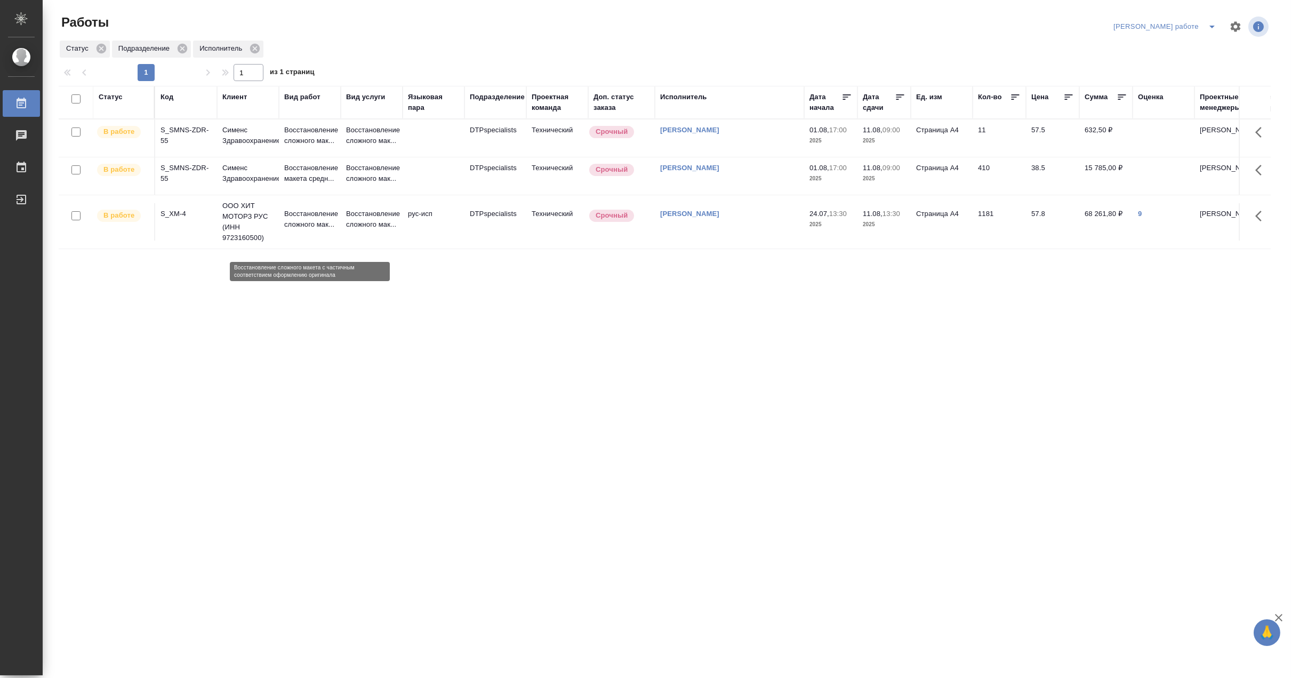
click at [325, 230] on p "Восстановление сложного мак..." at bounding box center [309, 218] width 51 height 21
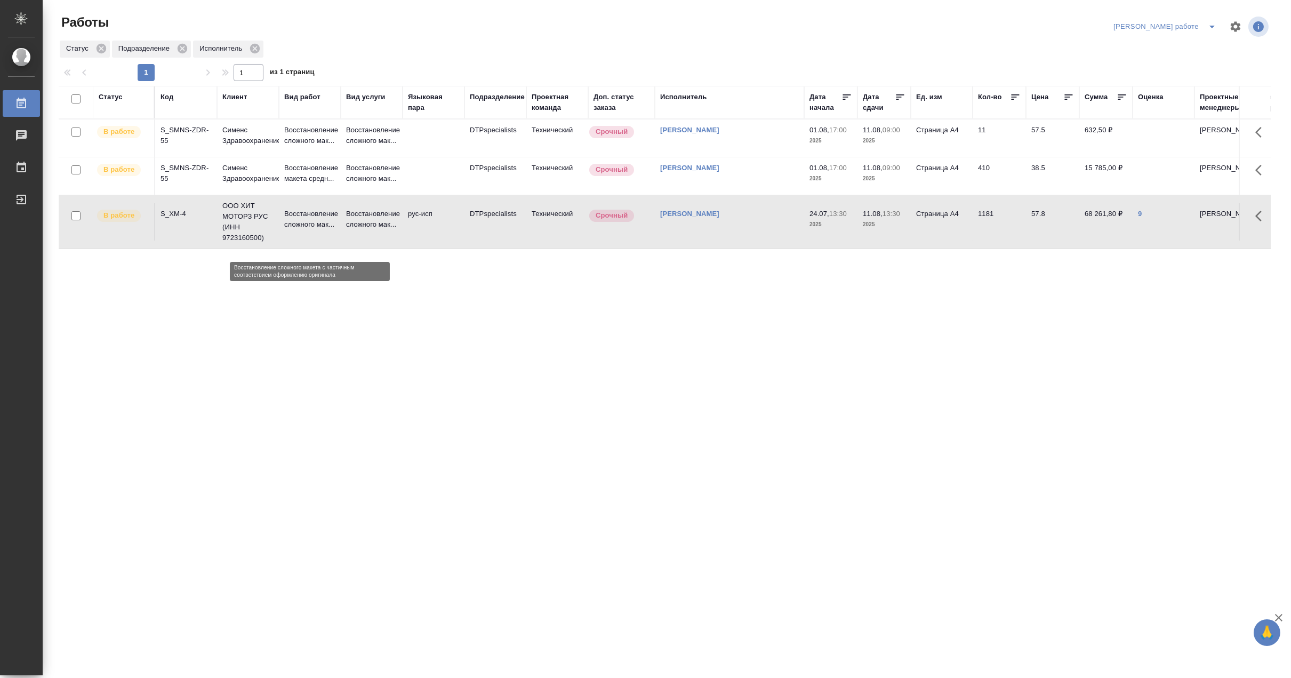
click at [325, 230] on p "Восстановление сложного мак..." at bounding box center [309, 218] width 51 height 21
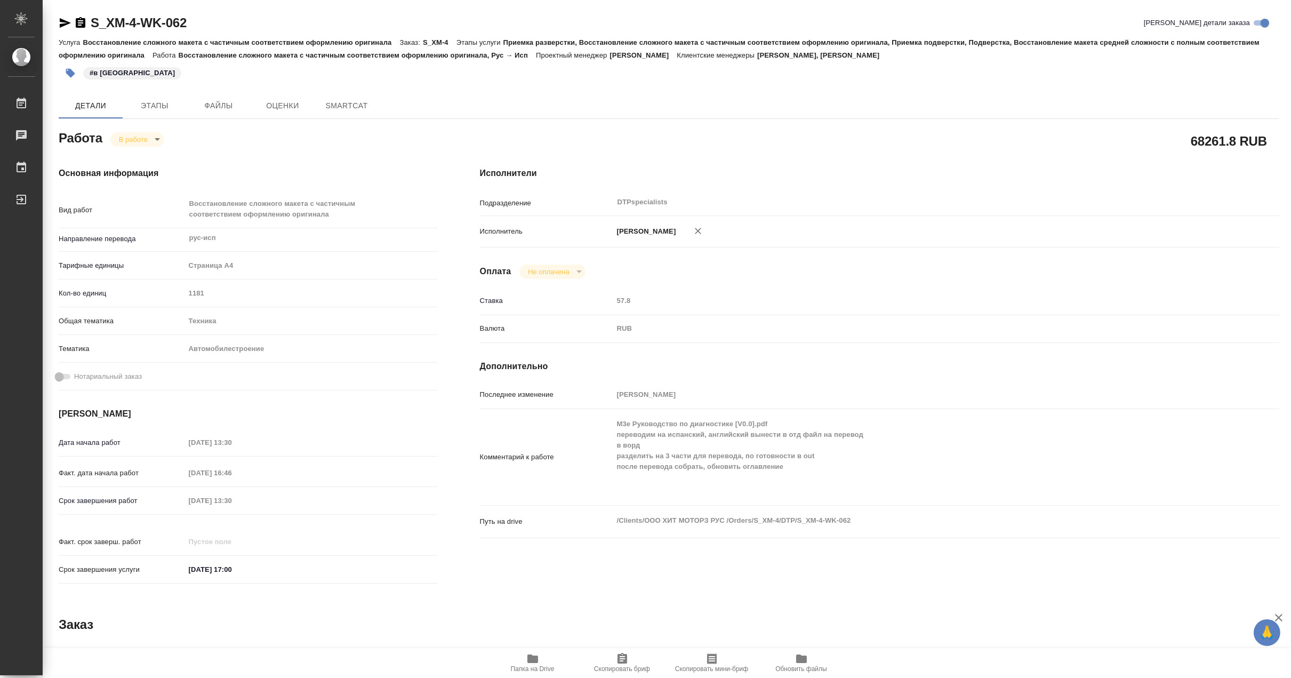
type textarea "x"
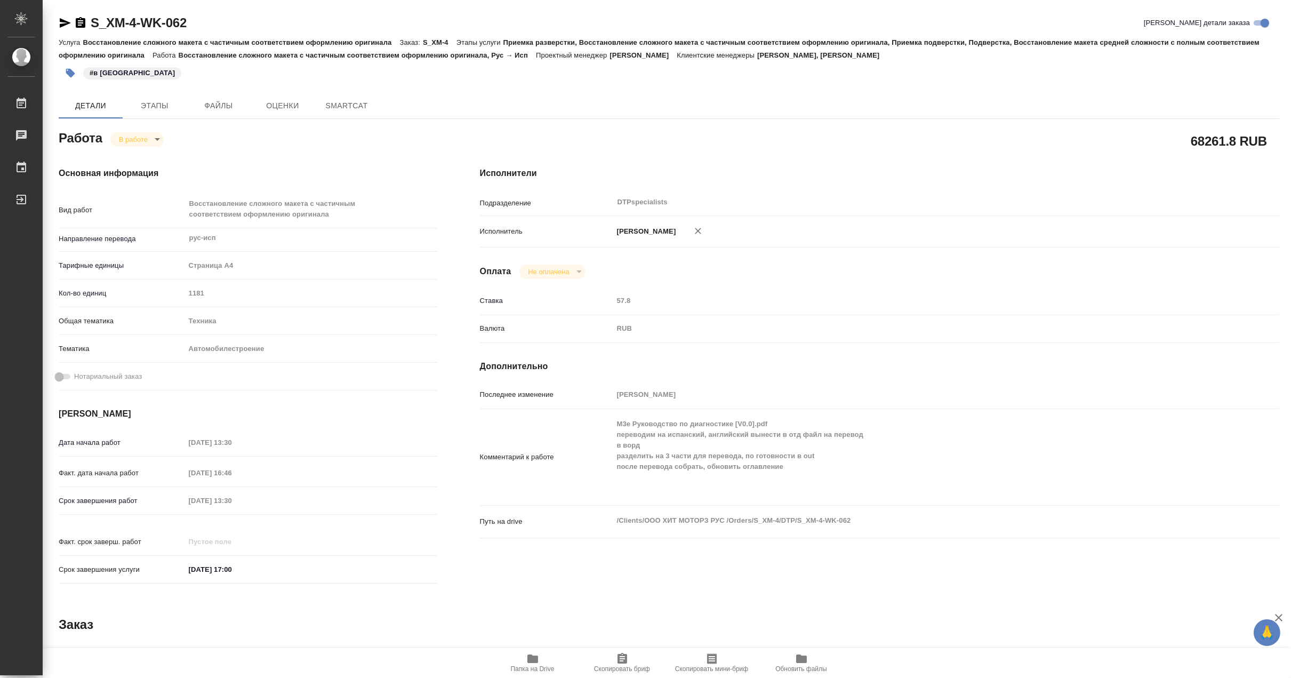
type textarea "x"
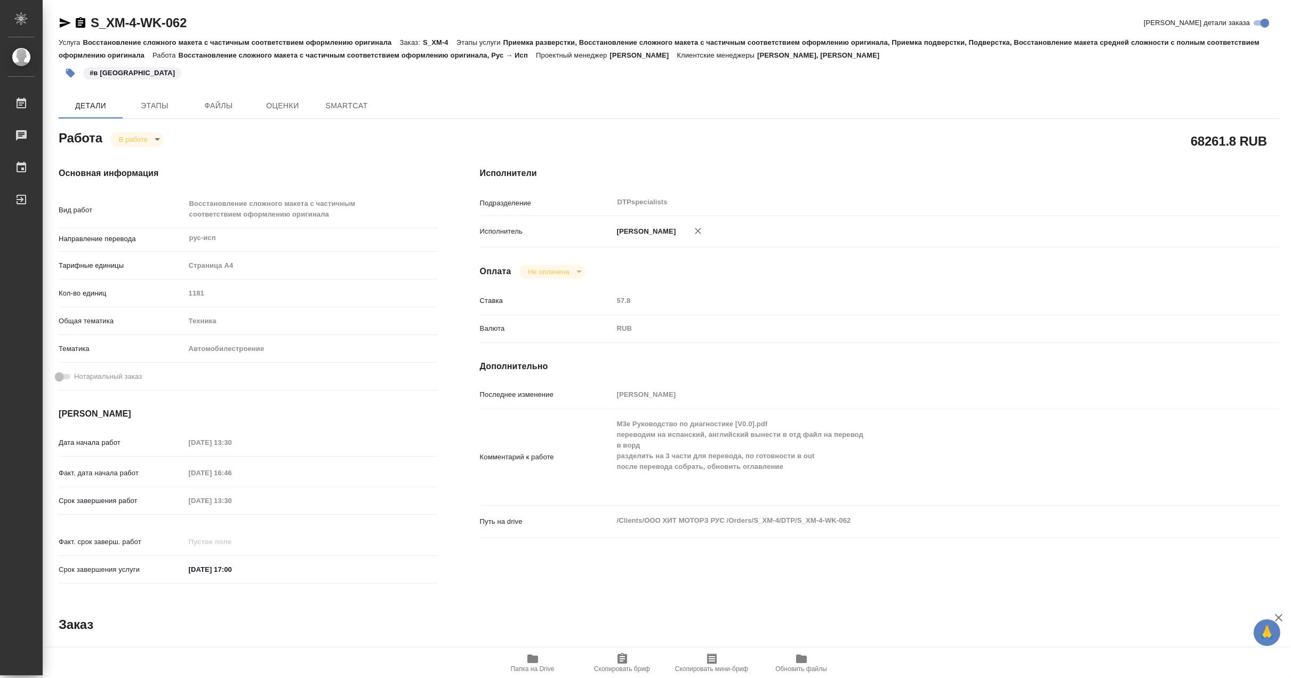
type textarea "x"
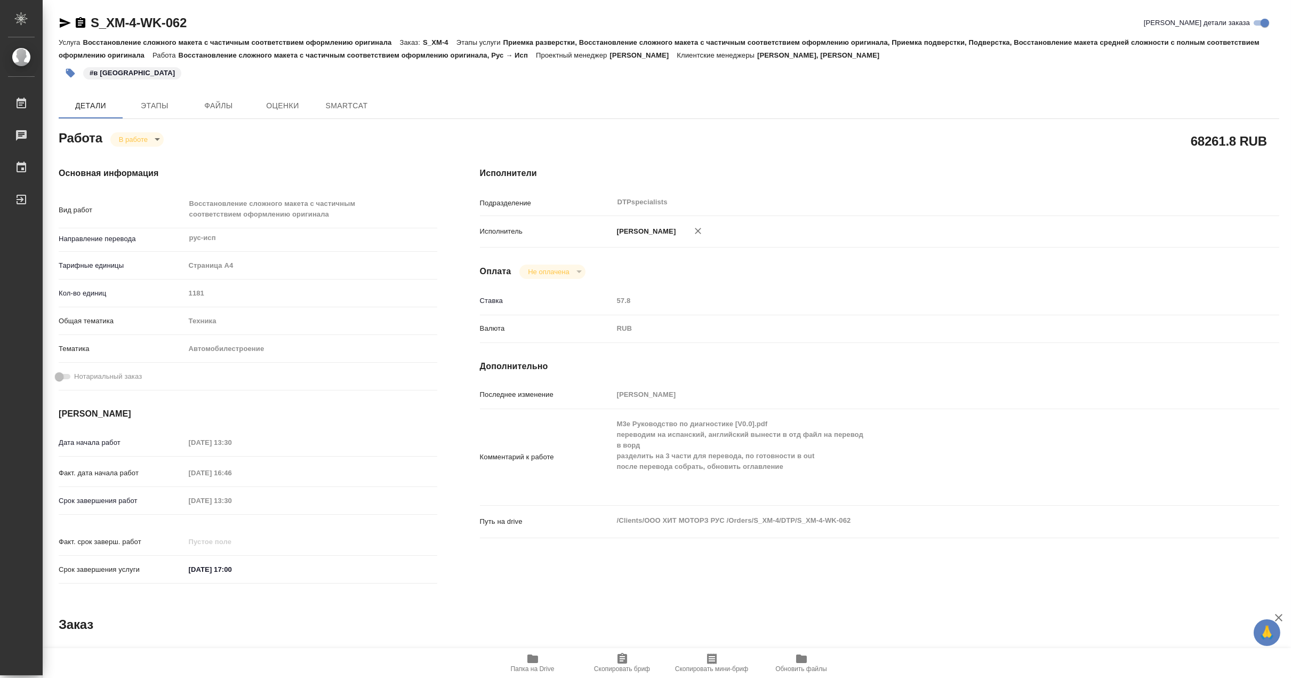
type textarea "x"
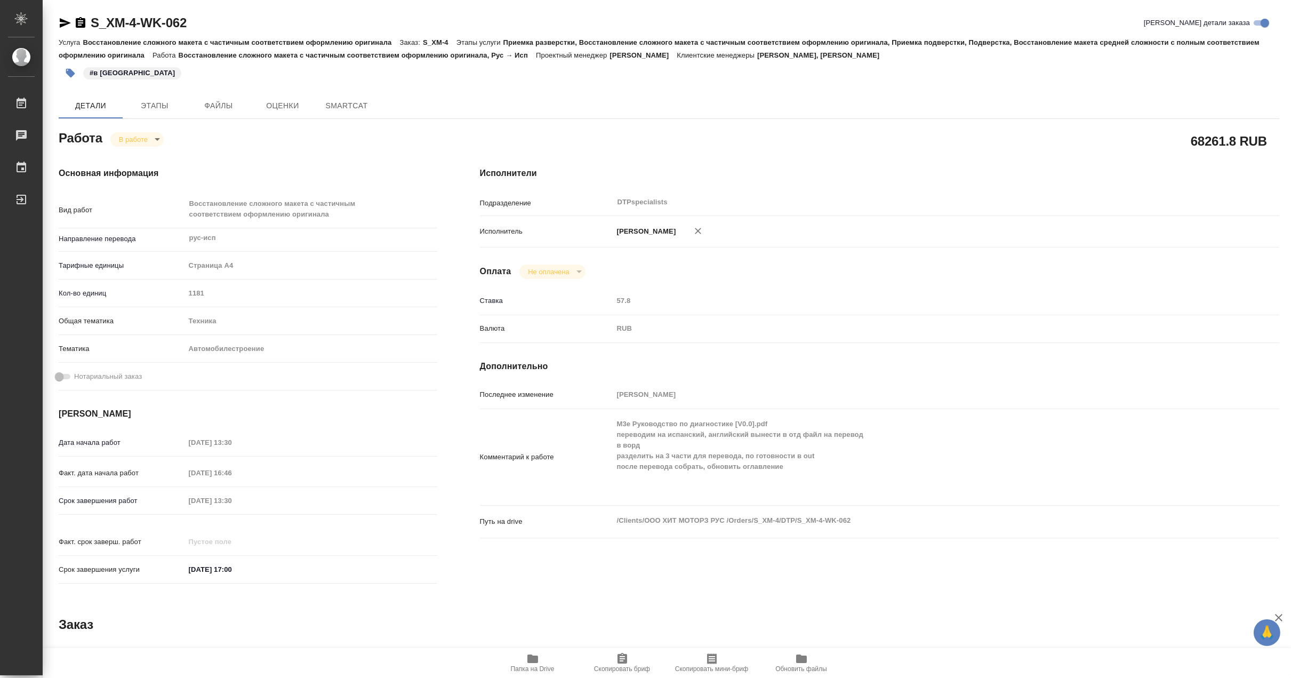
type textarea "x"
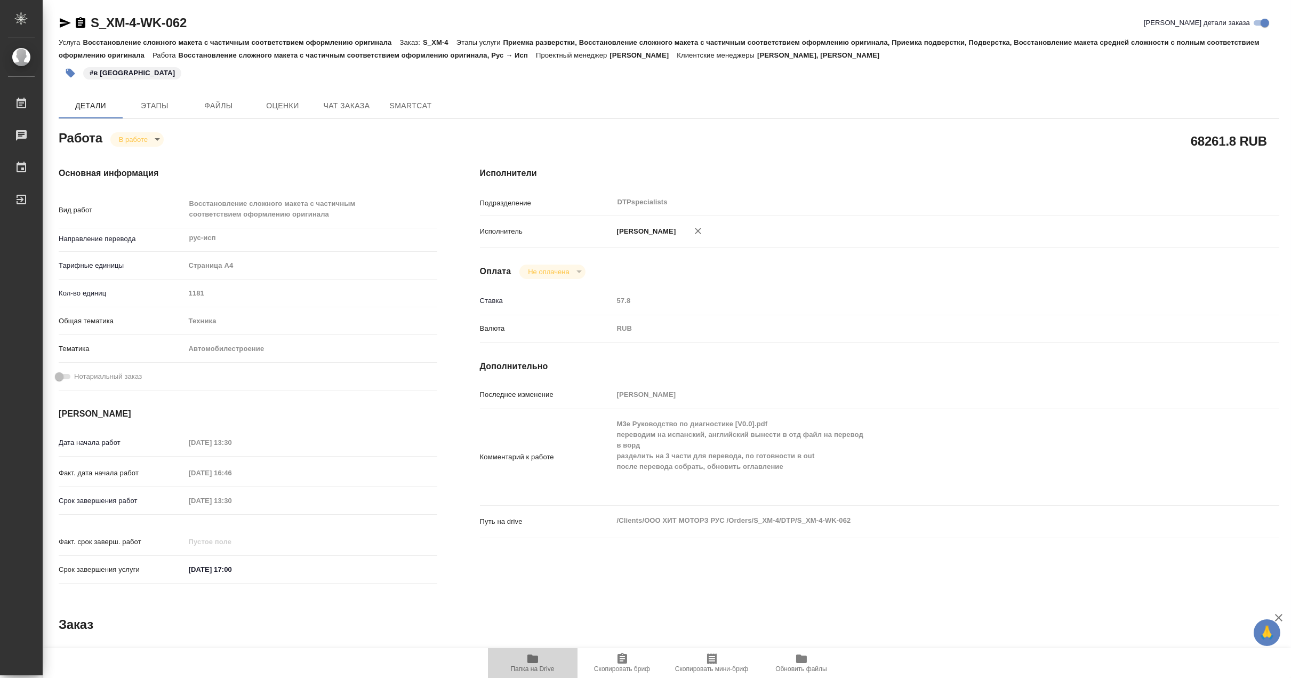
click at [544, 656] on span "Папка на Drive" at bounding box center [532, 662] width 77 height 20
type textarea "x"
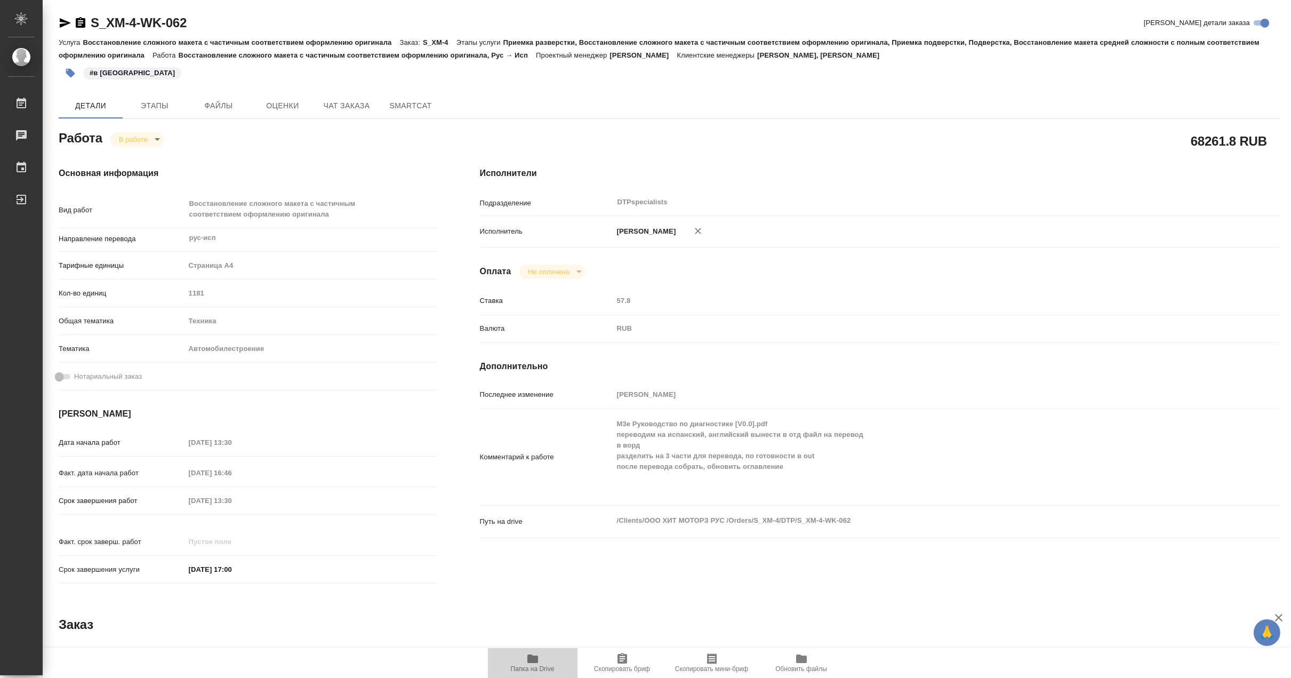
type textarea "x"
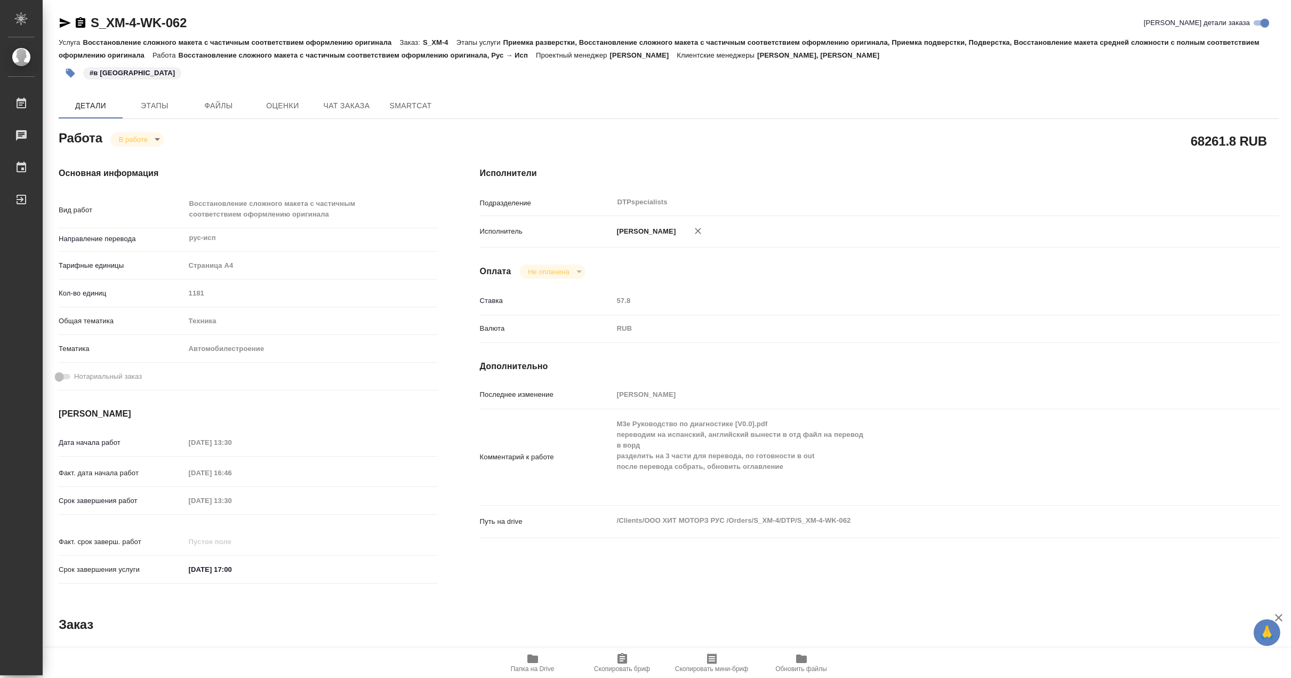
type textarea "x"
click at [125, 138] on body "🙏 .cls-1 fill:#fff; AWATERA [PERSON_NAME] Работы 0 Чаты График Выйти S_XM-4-WK-…" at bounding box center [645, 339] width 1291 height 678
click at [125, 157] on button "Выполнен" at bounding box center [137, 157] width 39 height 12
type textarea "x"
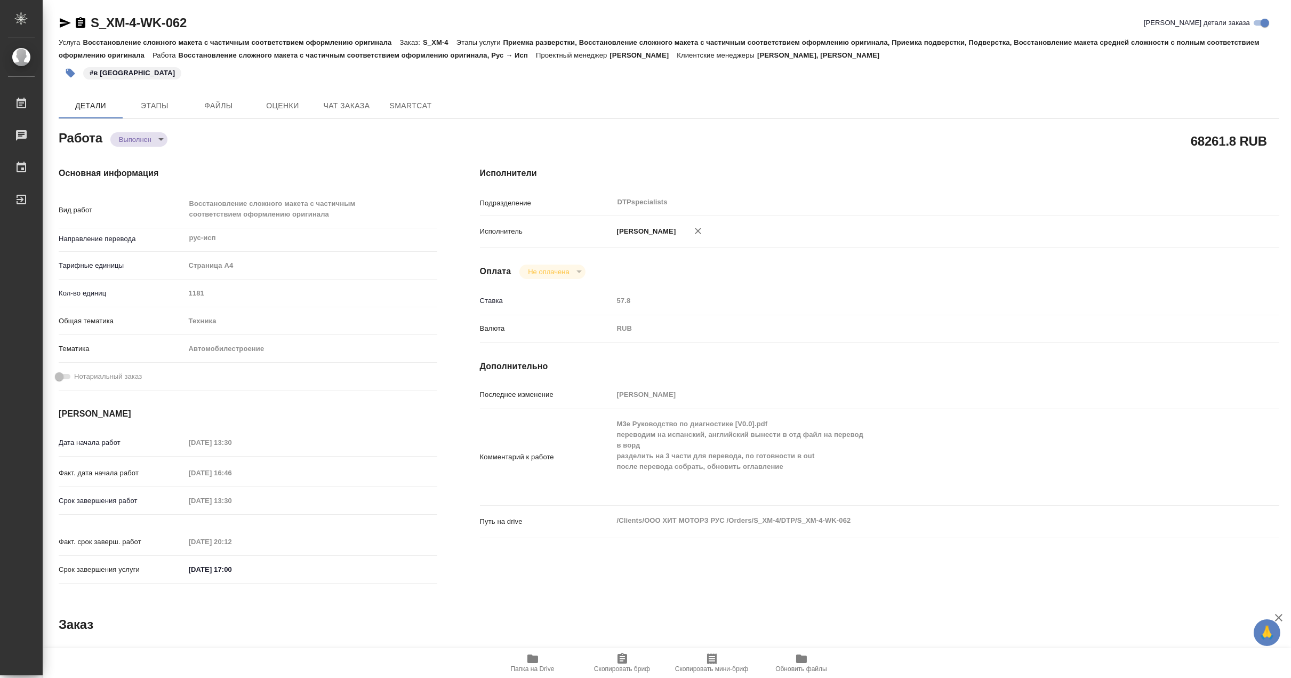
type textarea "x"
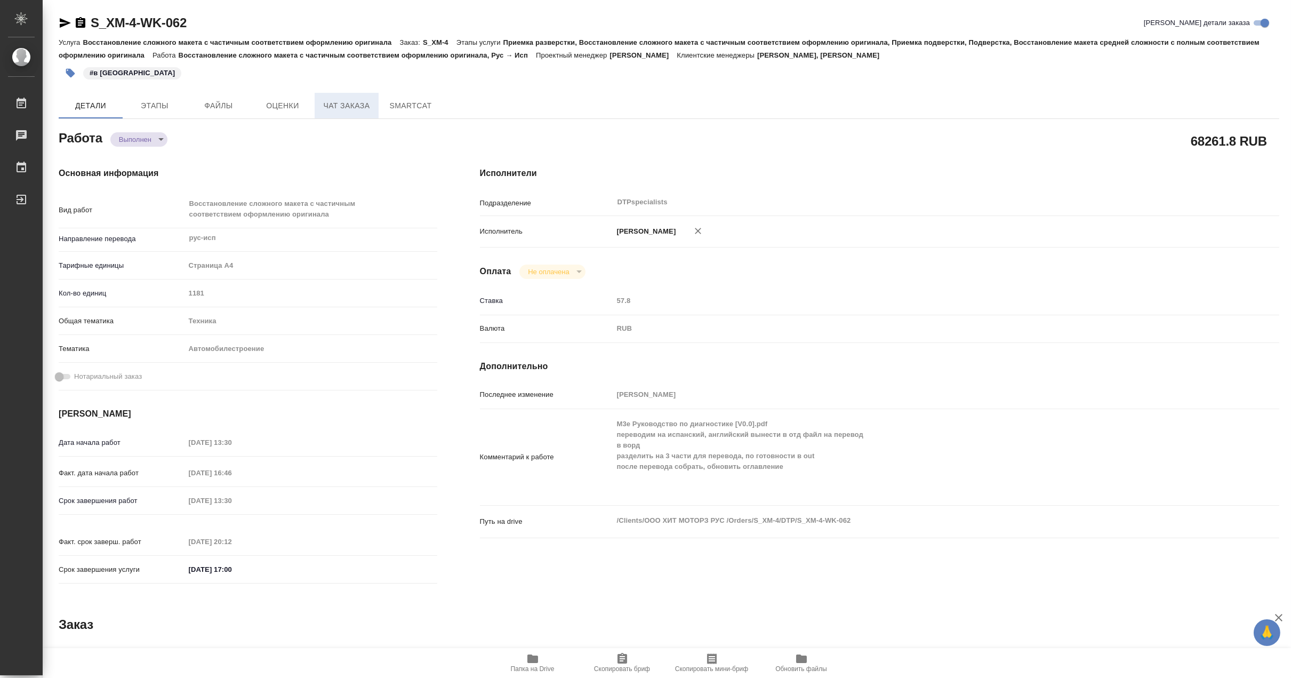
type textarea "x"
click at [364, 108] on span "Чат заказа" at bounding box center [346, 105] width 51 height 13
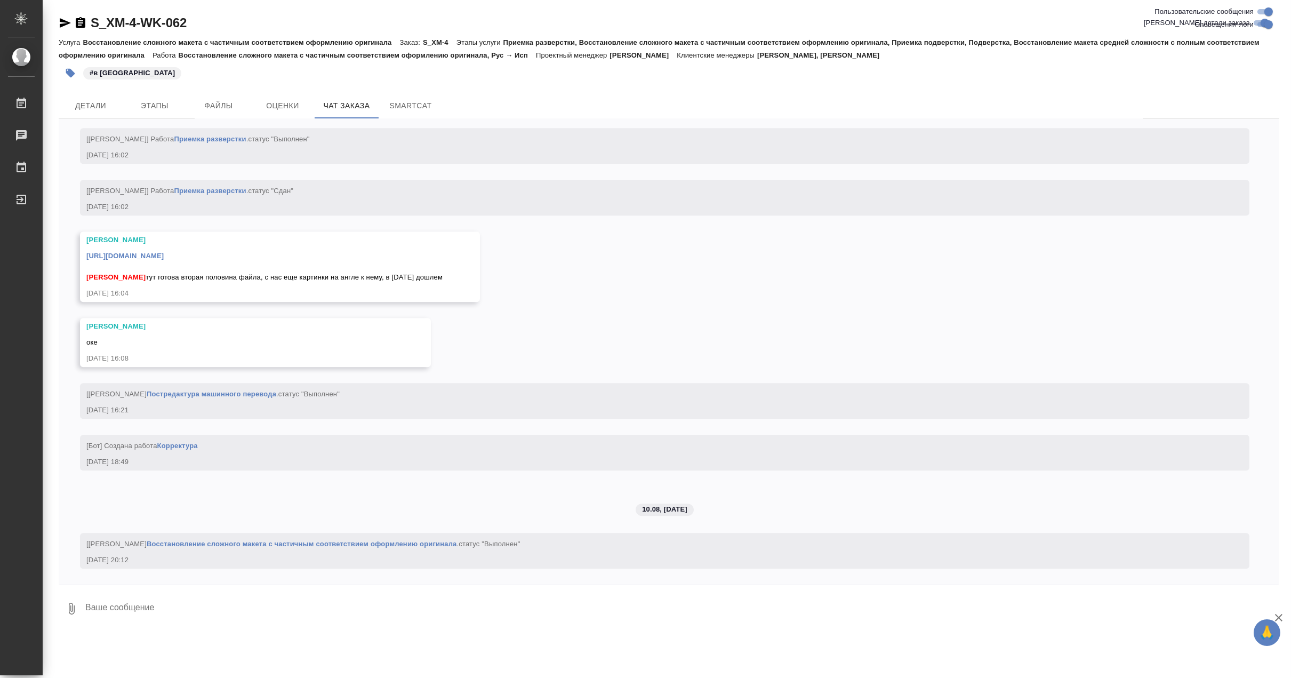
scroll to position [69255, 0]
